Goal: Task Accomplishment & Management: Use online tool/utility

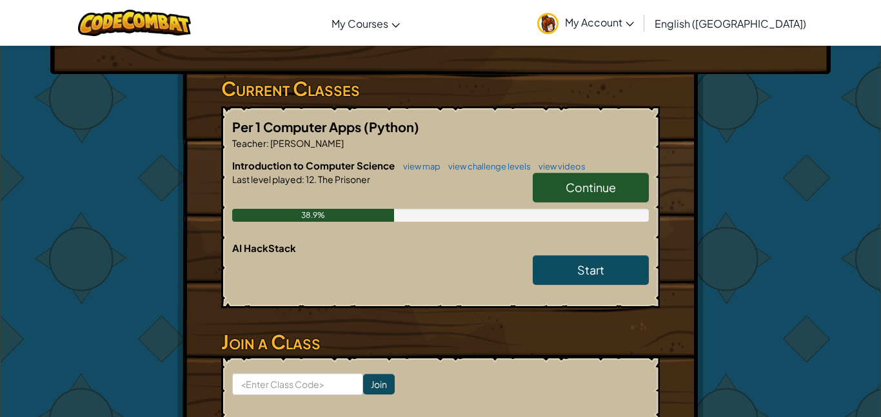
scroll to position [197, 0]
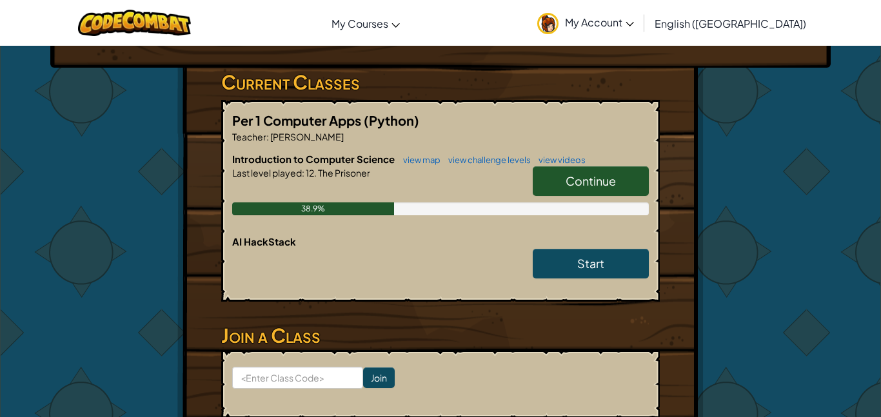
click at [563, 191] on link "Continue" at bounding box center [590, 181] width 116 height 30
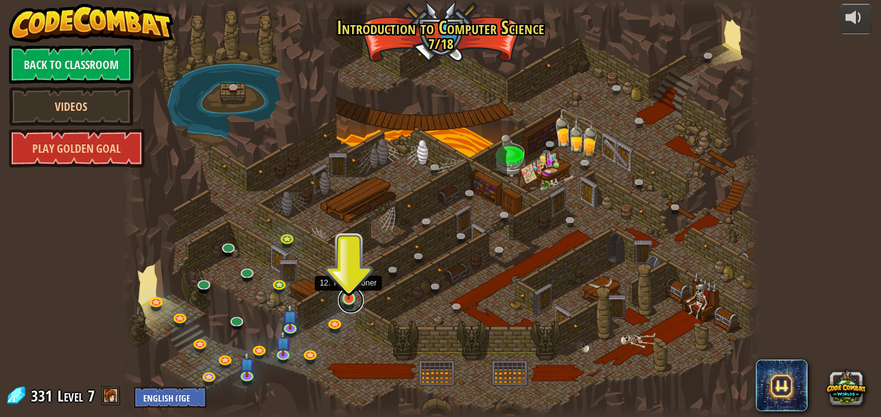
click at [346, 302] on link at bounding box center [351, 301] width 26 height 26
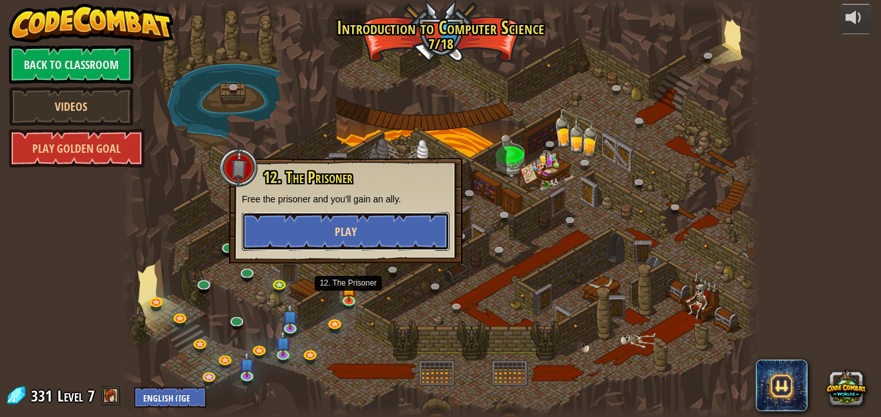
click at [341, 231] on span "Play" at bounding box center [346, 232] width 22 height 16
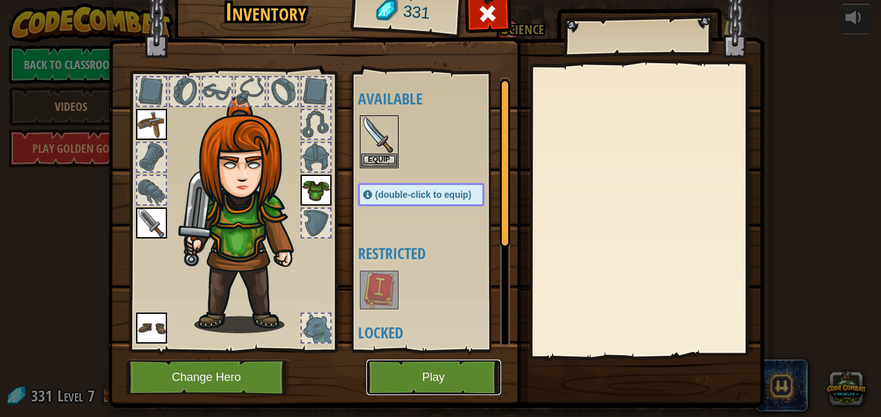
click at [453, 362] on button "Play" at bounding box center [433, 377] width 135 height 35
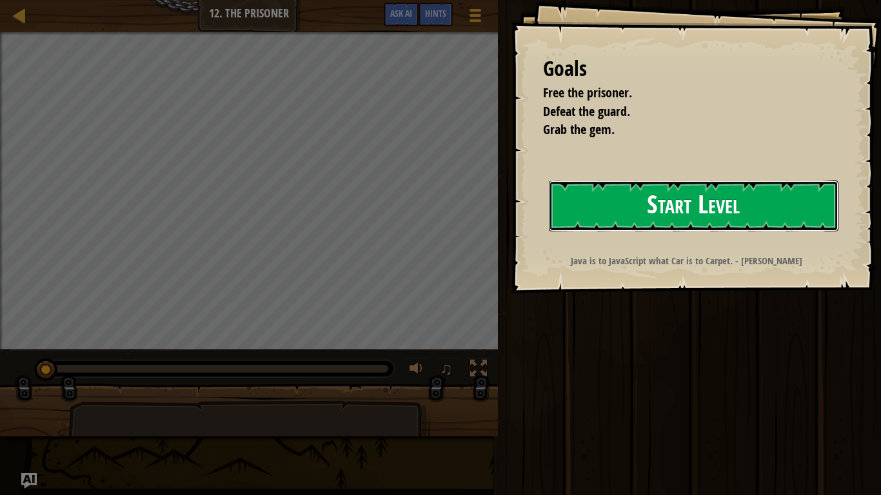
click at [641, 219] on button "Start Level" at bounding box center [693, 205] width 289 height 51
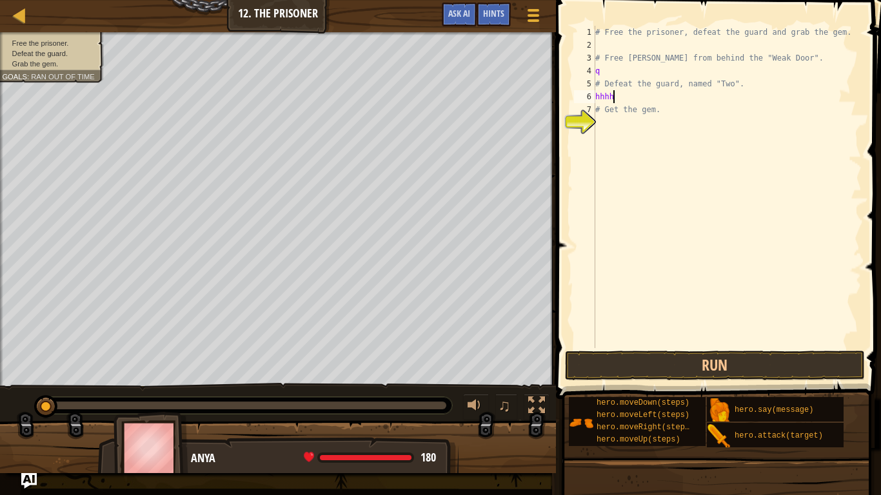
scroll to position [6, 1]
type textarea "h"
type textarea "j"
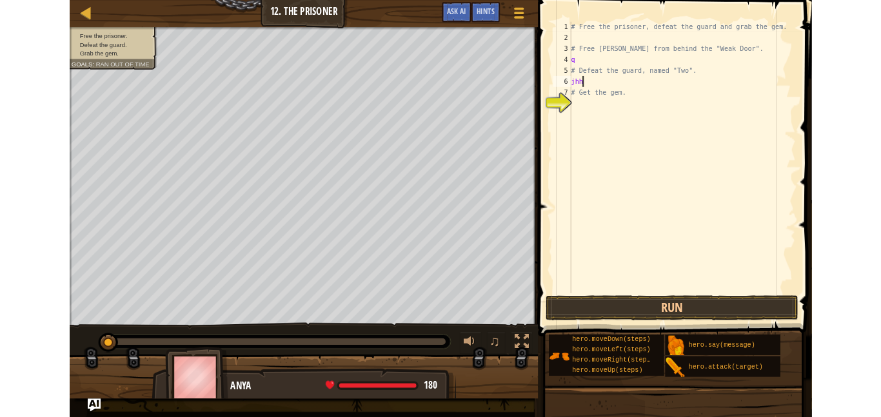
scroll to position [6, 0]
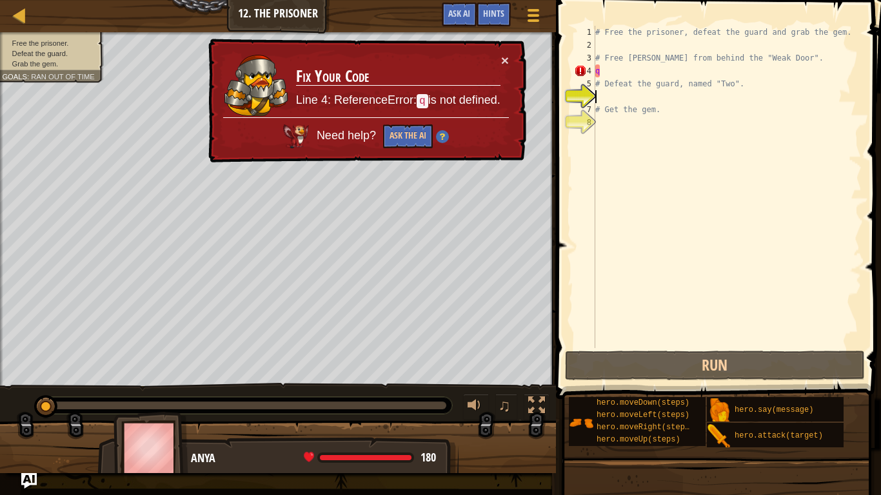
type textarea "h"
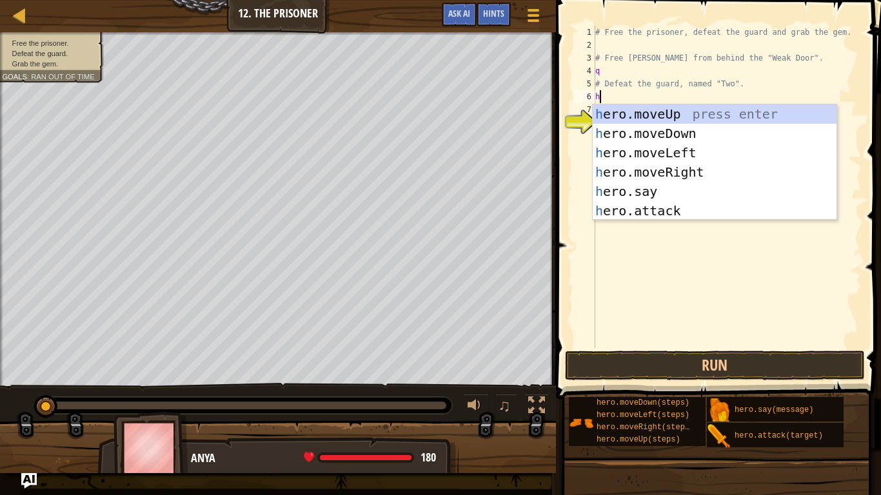
click at [776, 260] on div "# Free the prisoner, defeat the guard and grab the gem. # Free [PERSON_NAME] fr…" at bounding box center [726, 200] width 269 height 348
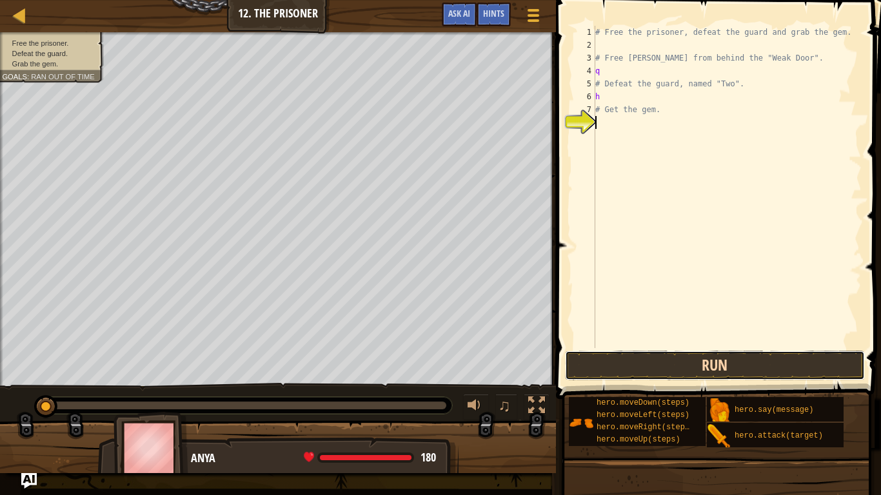
click at [735, 369] on button "Run" at bounding box center [715, 366] width 300 height 30
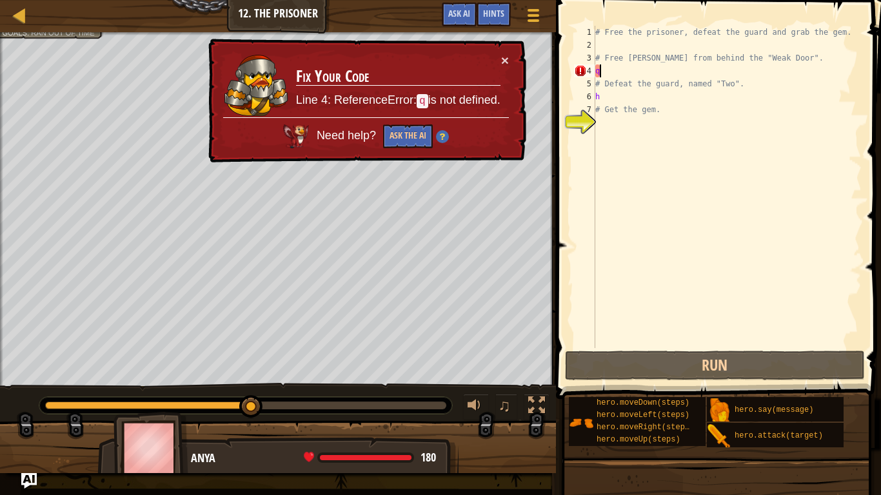
click at [658, 73] on div "# Free the prisoner, defeat the guard and grab the gem. # Free [PERSON_NAME] fr…" at bounding box center [726, 200] width 269 height 348
type textarea "q"
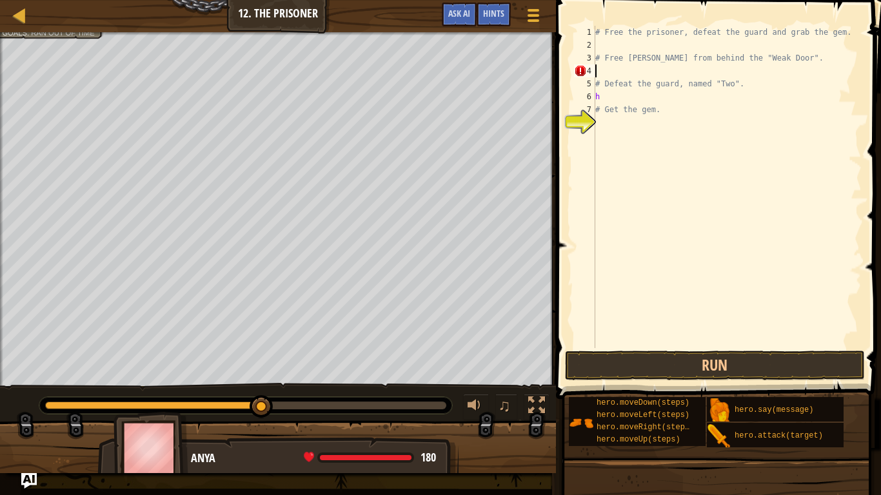
type textarea "h"
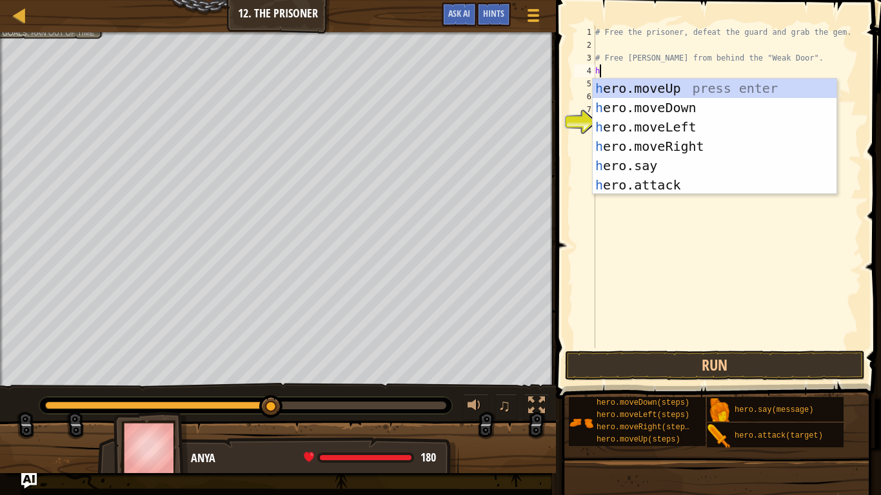
click at [650, 211] on div "# Free the prisoner, defeat the guard and grab the gem. # Free [PERSON_NAME] fr…" at bounding box center [726, 200] width 269 height 348
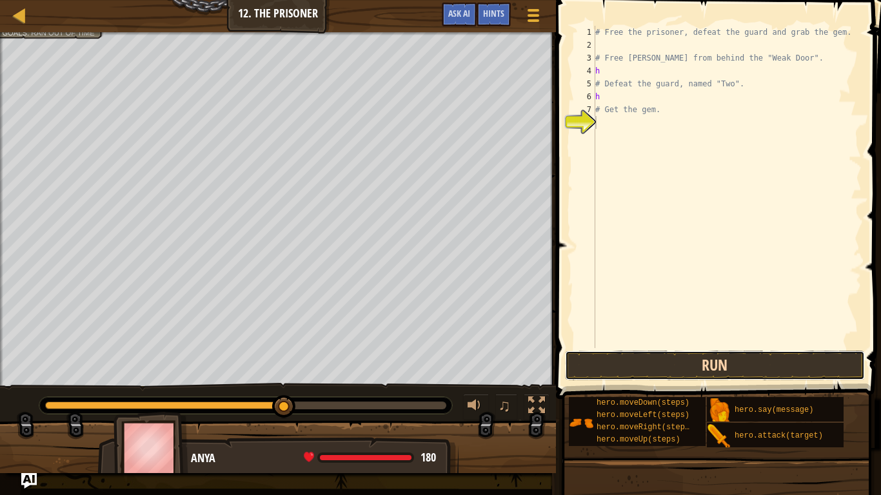
click at [690, 367] on button "Run" at bounding box center [715, 366] width 300 height 30
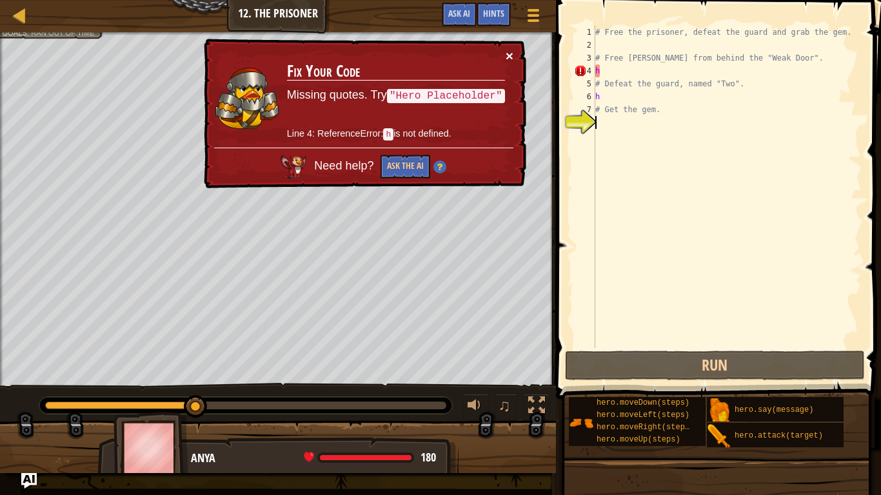
click at [505, 56] on button "×" at bounding box center [509, 56] width 8 height 14
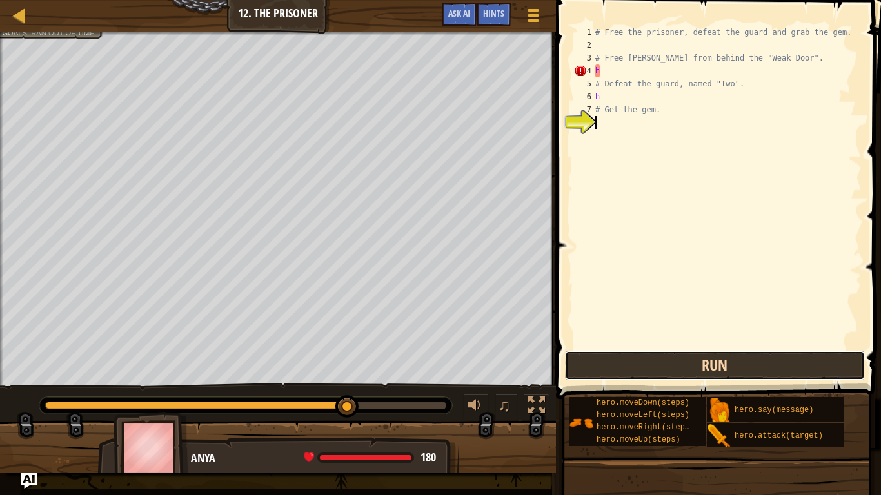
click at [721, 375] on button "Run" at bounding box center [715, 366] width 300 height 30
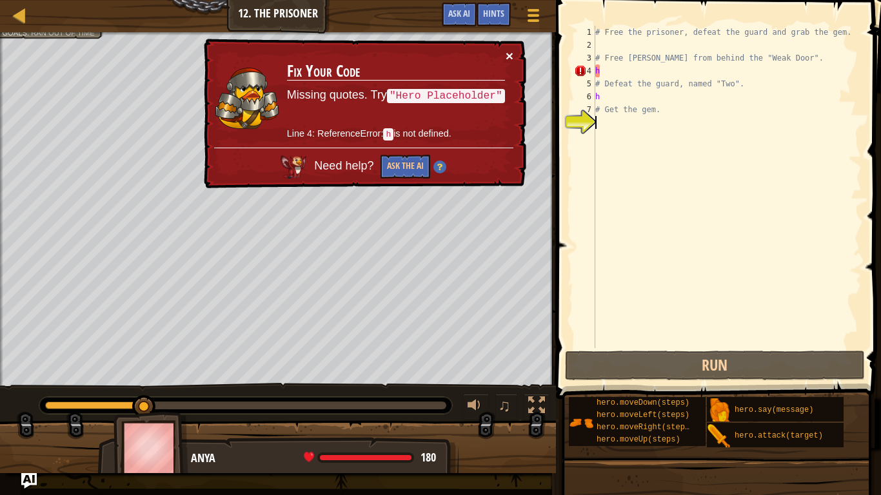
click at [511, 56] on button "×" at bounding box center [509, 56] width 8 height 14
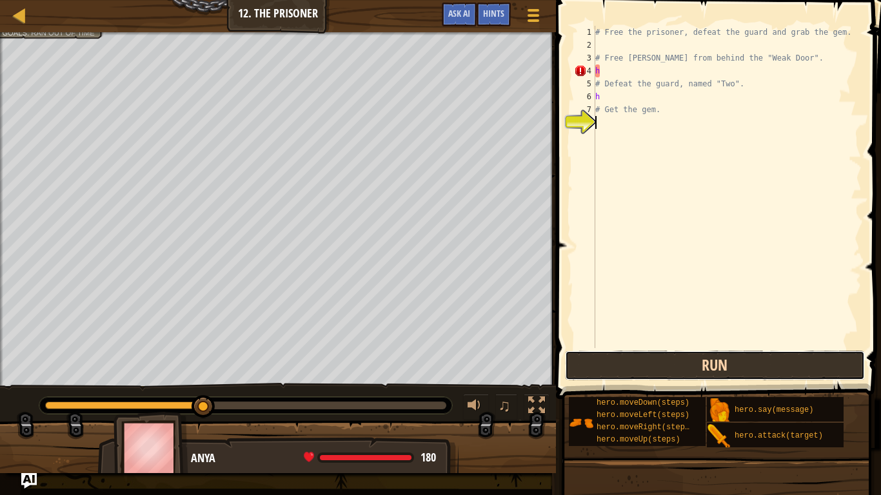
click at [627, 365] on button "Run" at bounding box center [715, 366] width 300 height 30
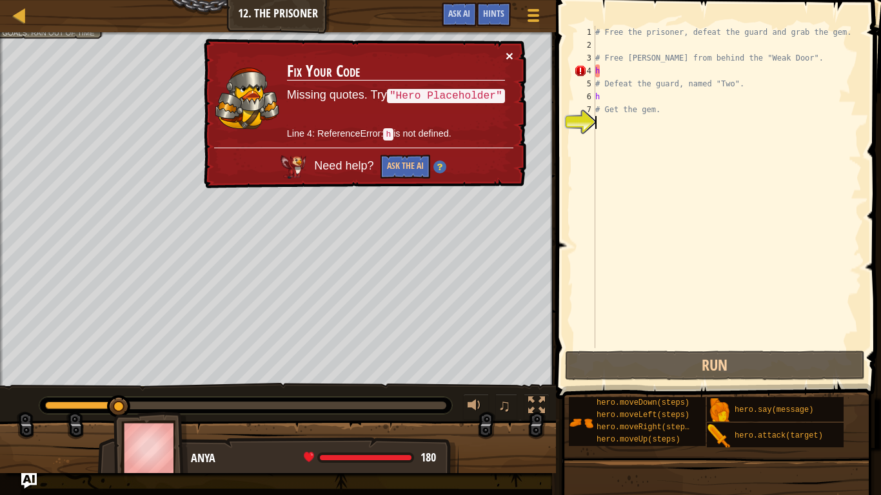
click at [510, 54] on button "×" at bounding box center [509, 56] width 8 height 14
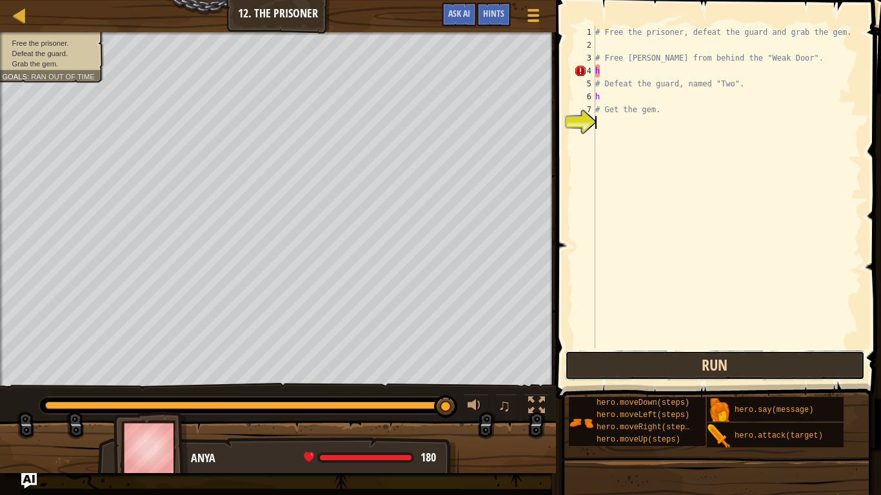
click at [725, 369] on button "Run" at bounding box center [715, 366] width 300 height 30
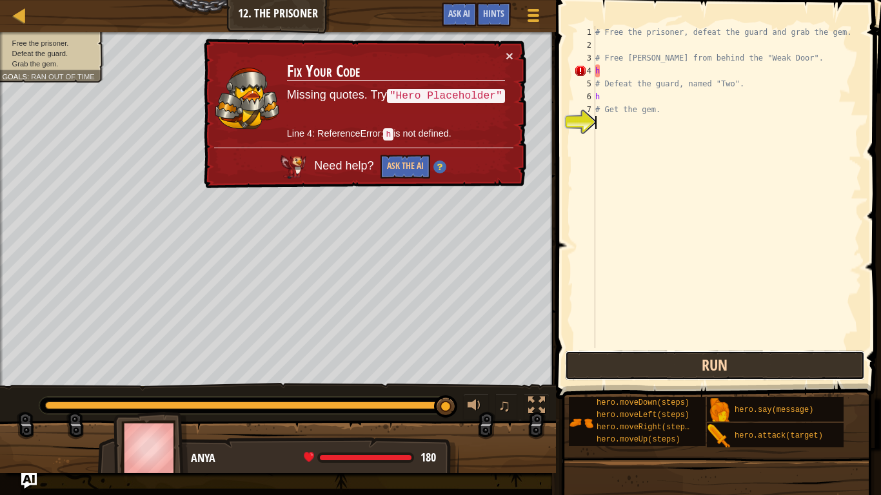
click at [725, 369] on button "Run" at bounding box center [715, 366] width 300 height 30
